Goal: Check status: Check status

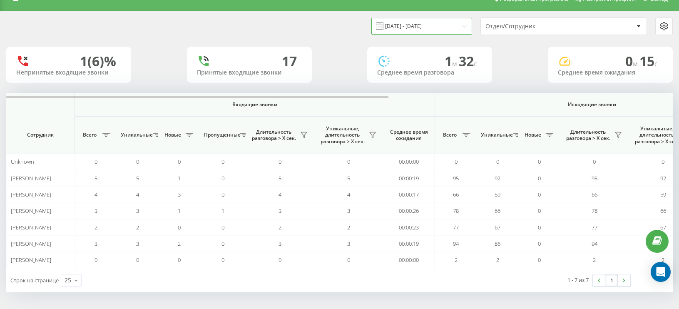
click at [452, 24] on input "[DATE] - [DATE]" at bounding box center [421, 26] width 101 height 16
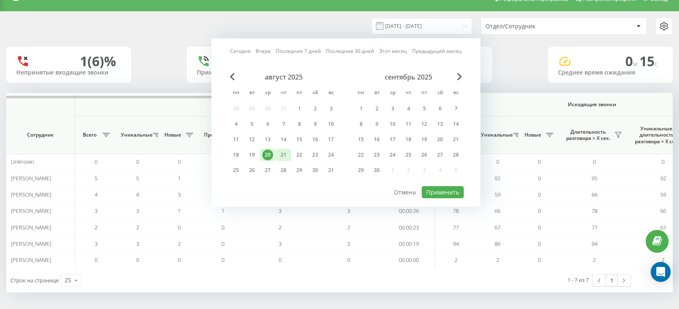
click at [285, 150] on div "21" at bounding box center [283, 154] width 11 height 11
click at [429, 189] on button "Применить" at bounding box center [443, 192] width 42 height 12
type input "[DATE] - [DATE]"
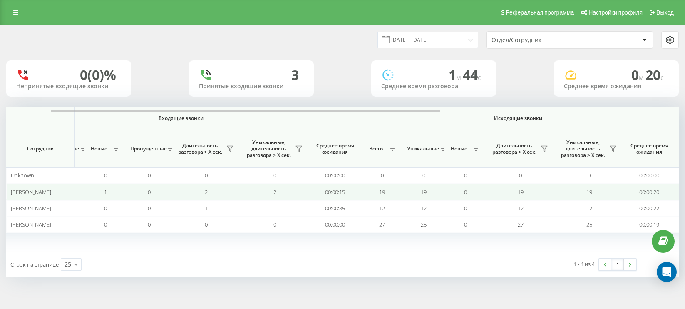
scroll to position [0, 77]
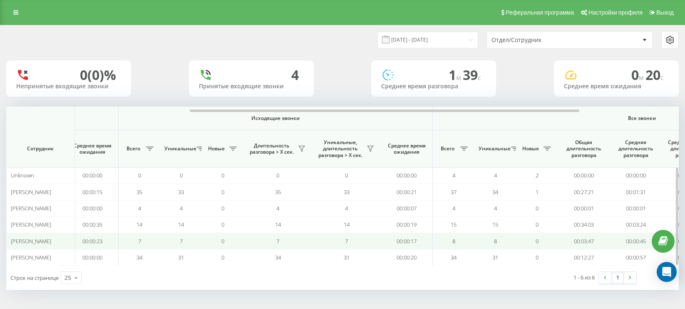
scroll to position [0, 319]
